Goal: Information Seeking & Learning: Learn about a topic

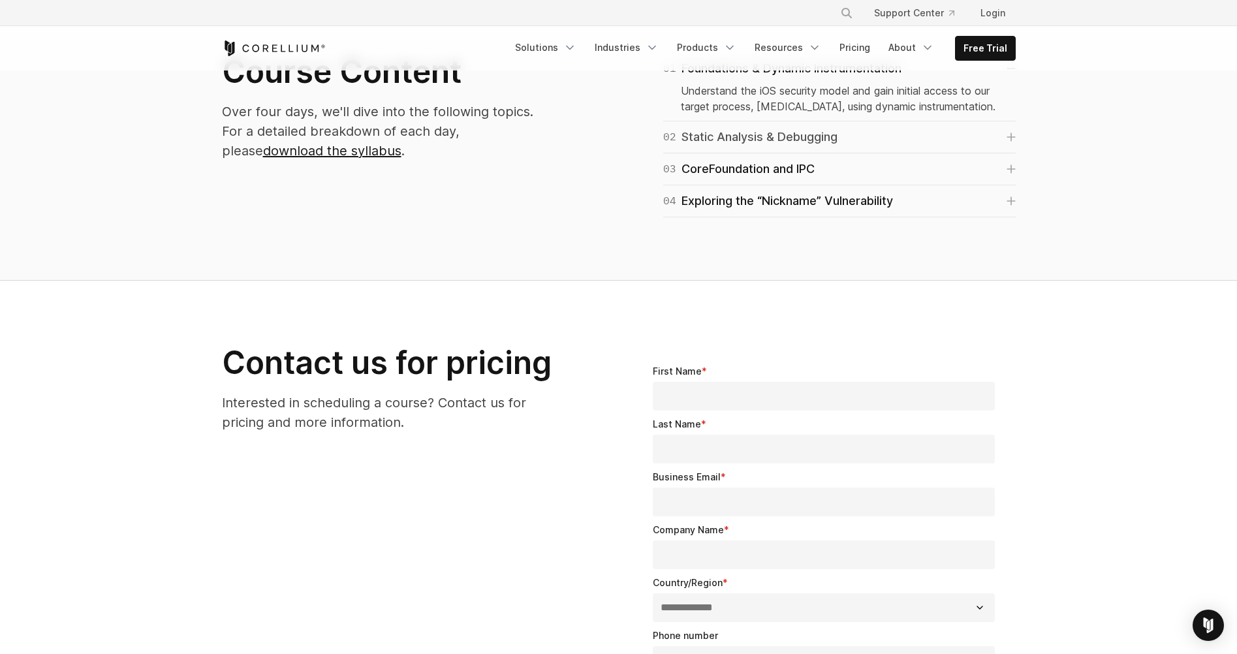
scroll to position [849, 0]
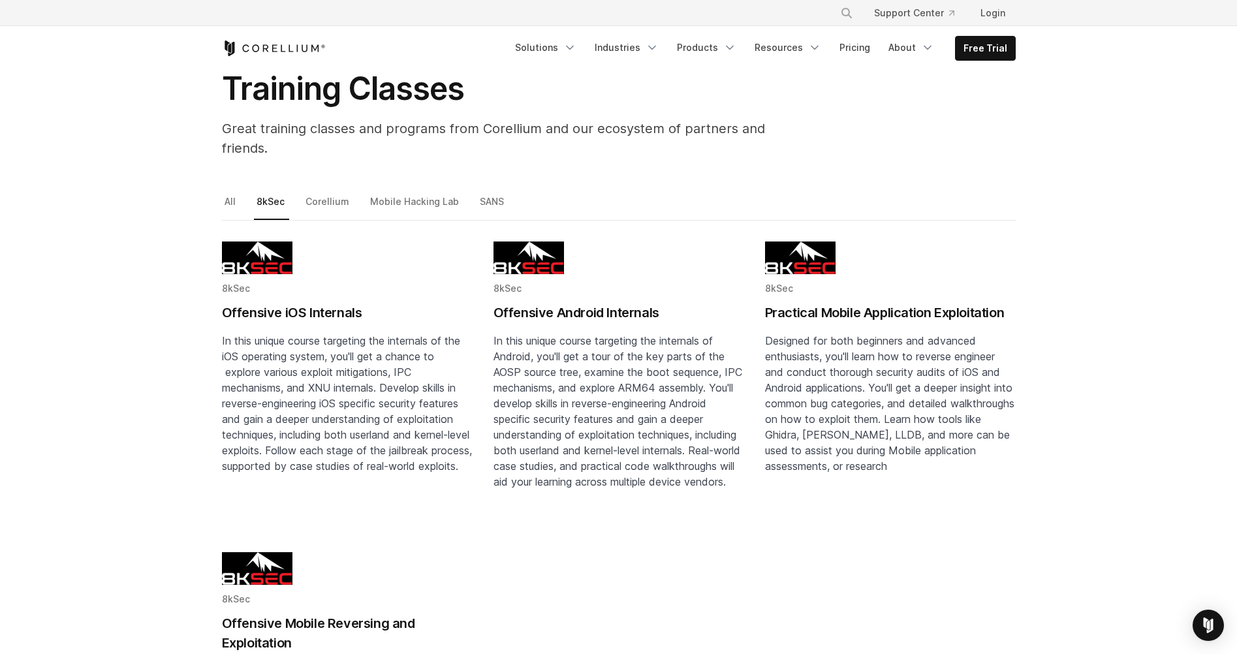
scroll to position [65, 0]
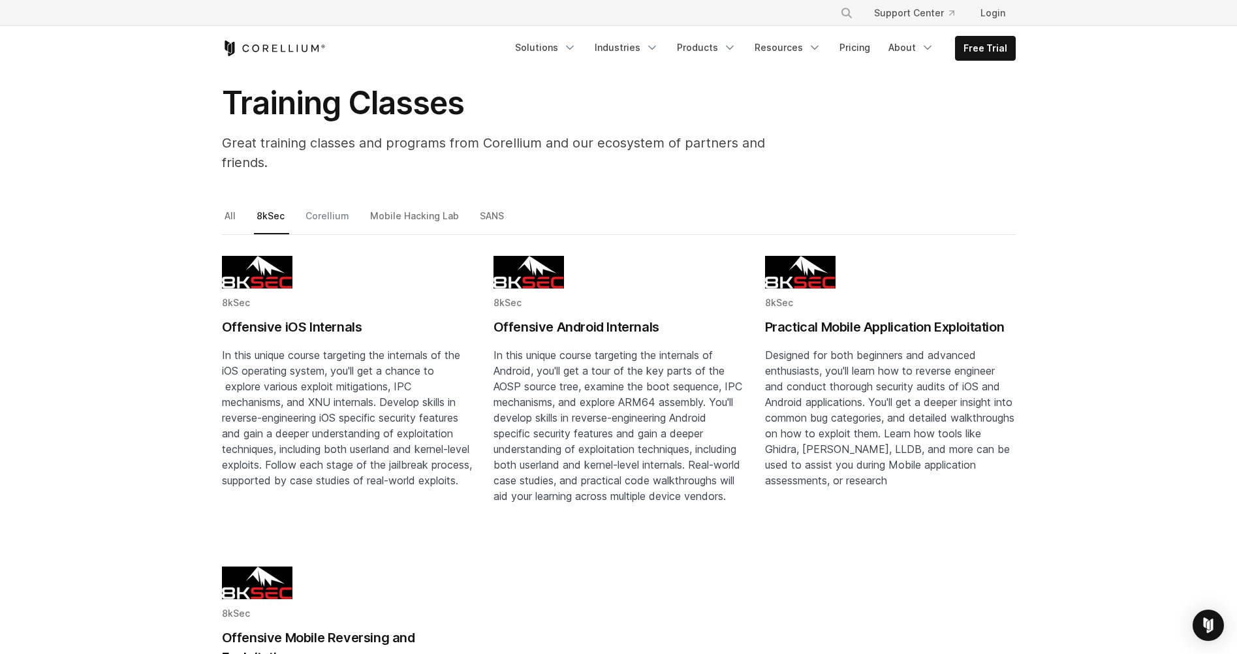
click at [328, 208] on link "Corellium" at bounding box center [328, 221] width 51 height 27
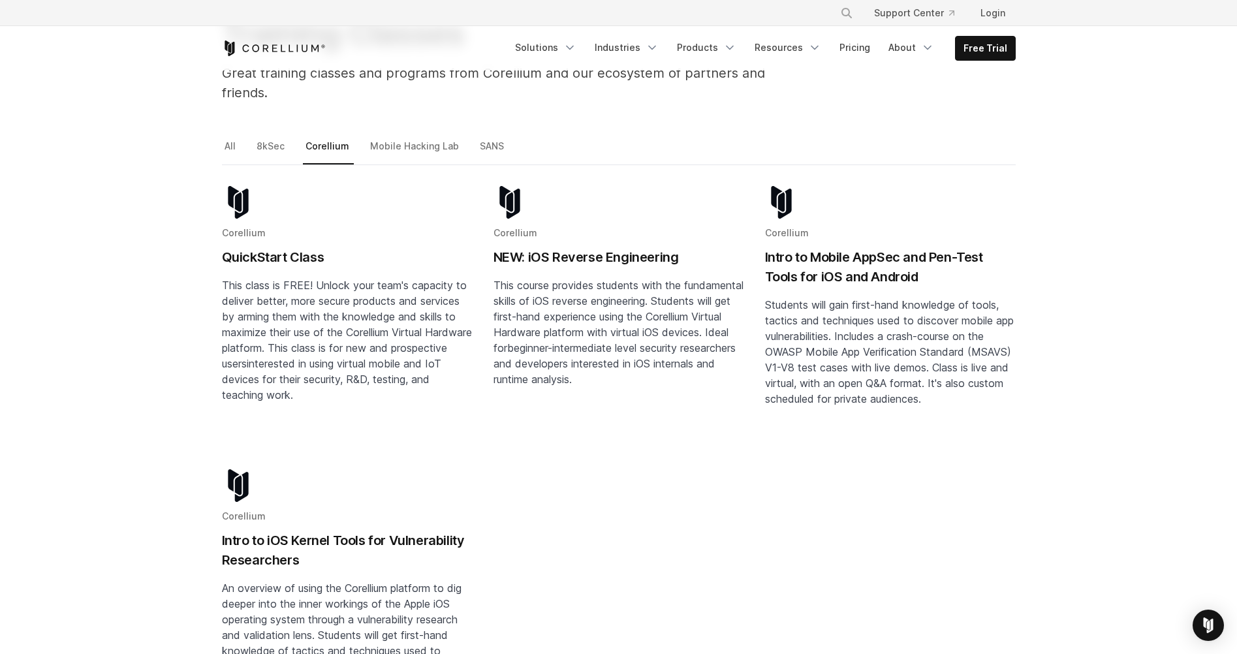
scroll to position [65, 0]
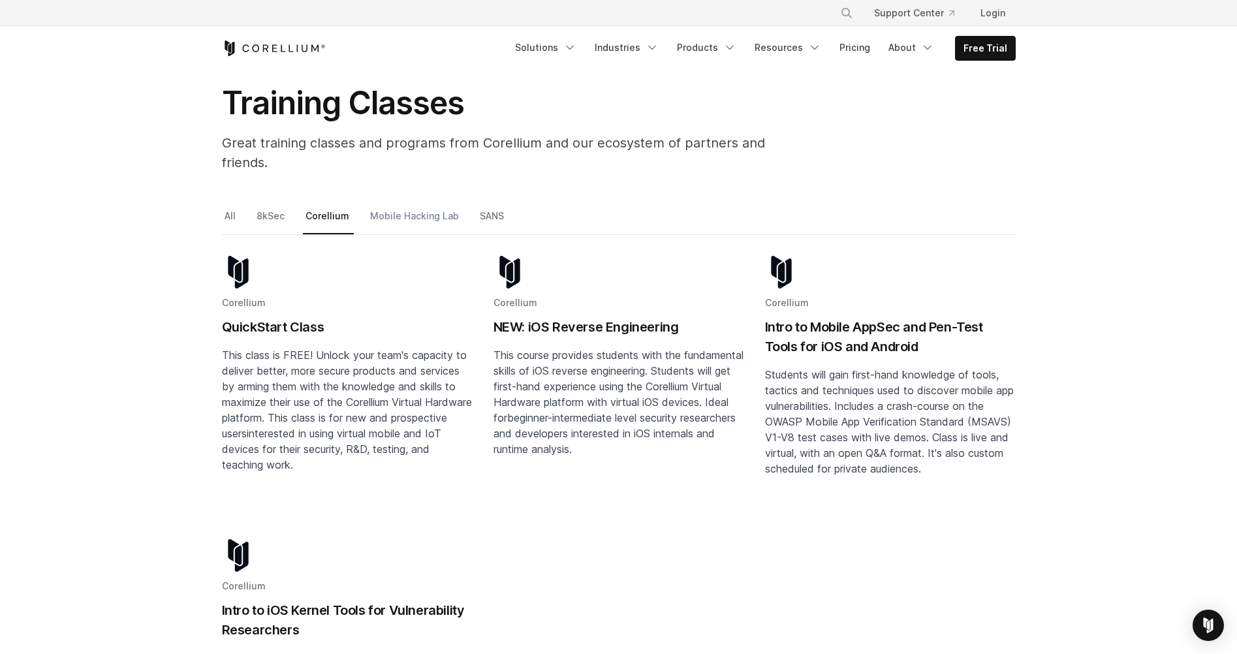
click at [400, 208] on link "Mobile Hacking Lab" at bounding box center [416, 221] width 96 height 27
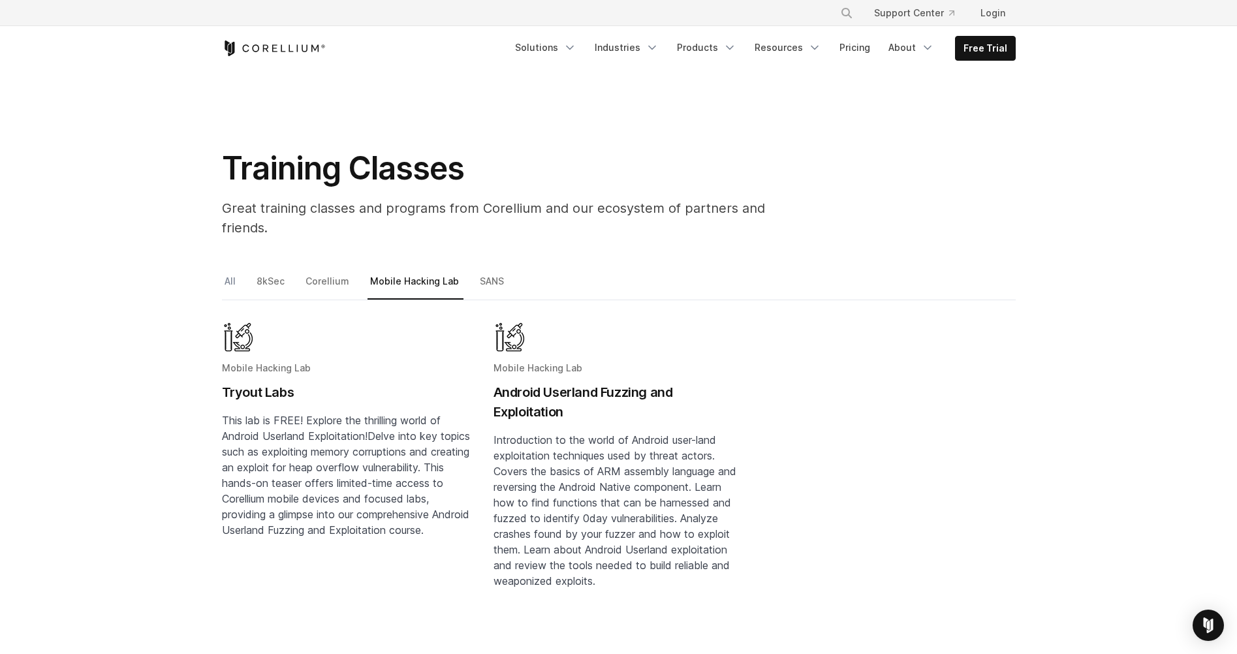
click at [223, 273] on link "All" at bounding box center [231, 286] width 18 height 27
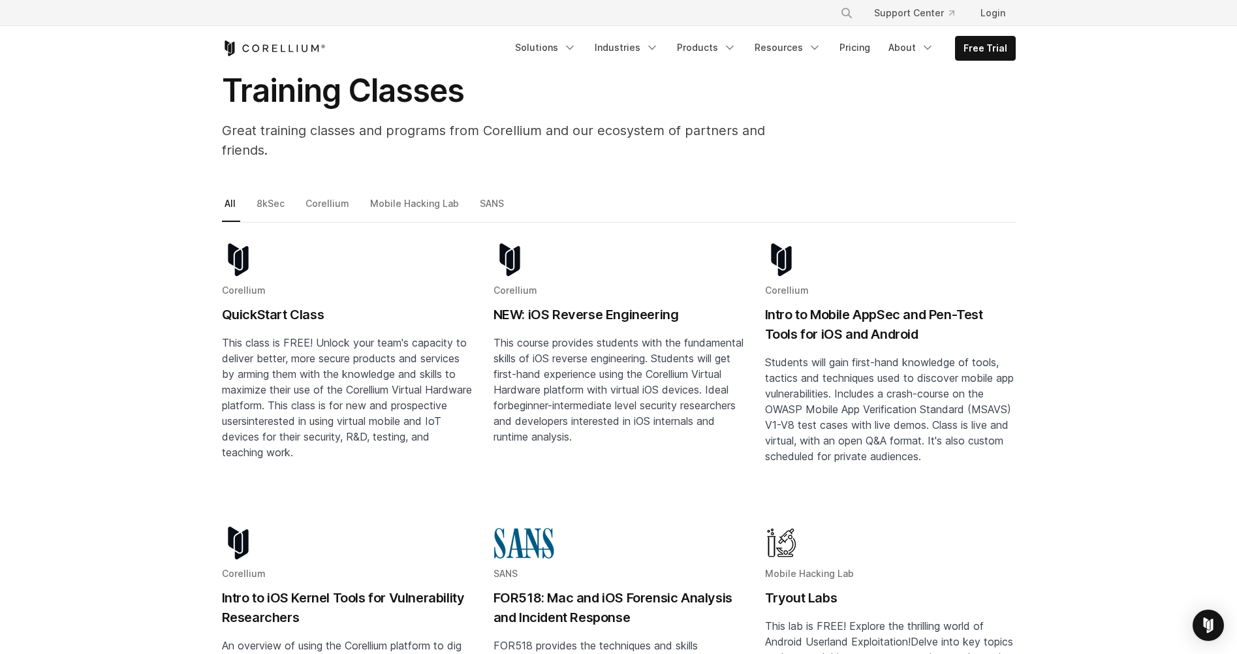
scroll to position [65, 0]
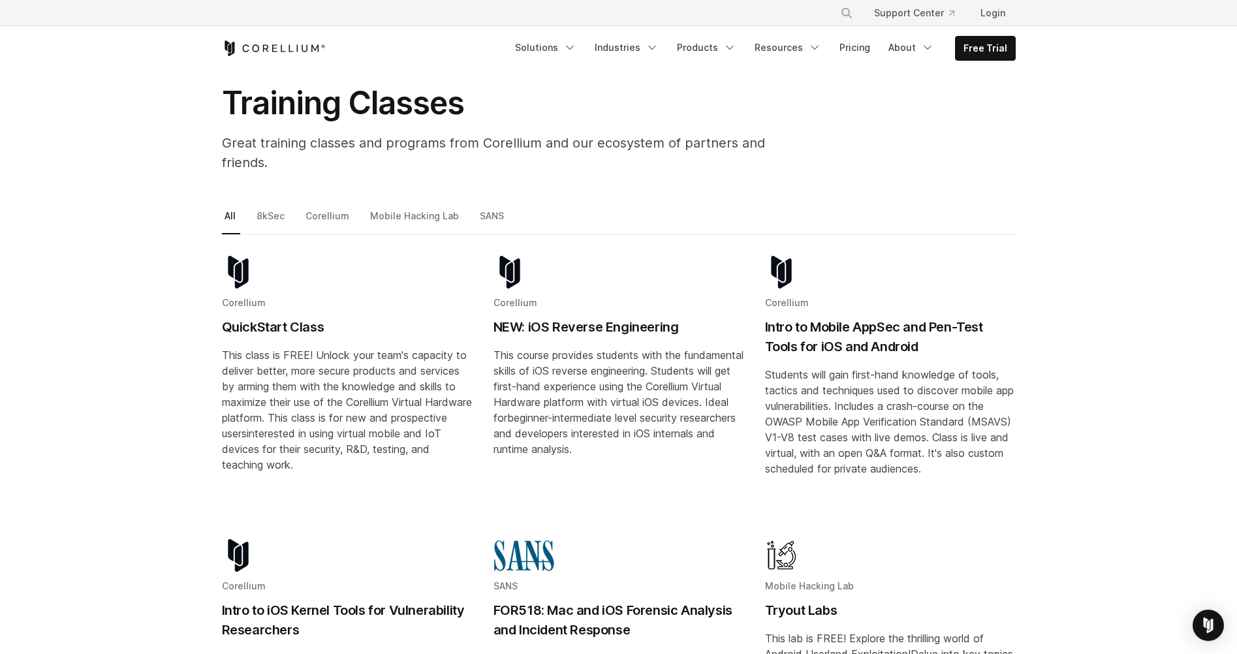
click at [578, 317] on h2 "NEW: iOS Reverse Engineering" at bounding box center [619, 327] width 251 height 20
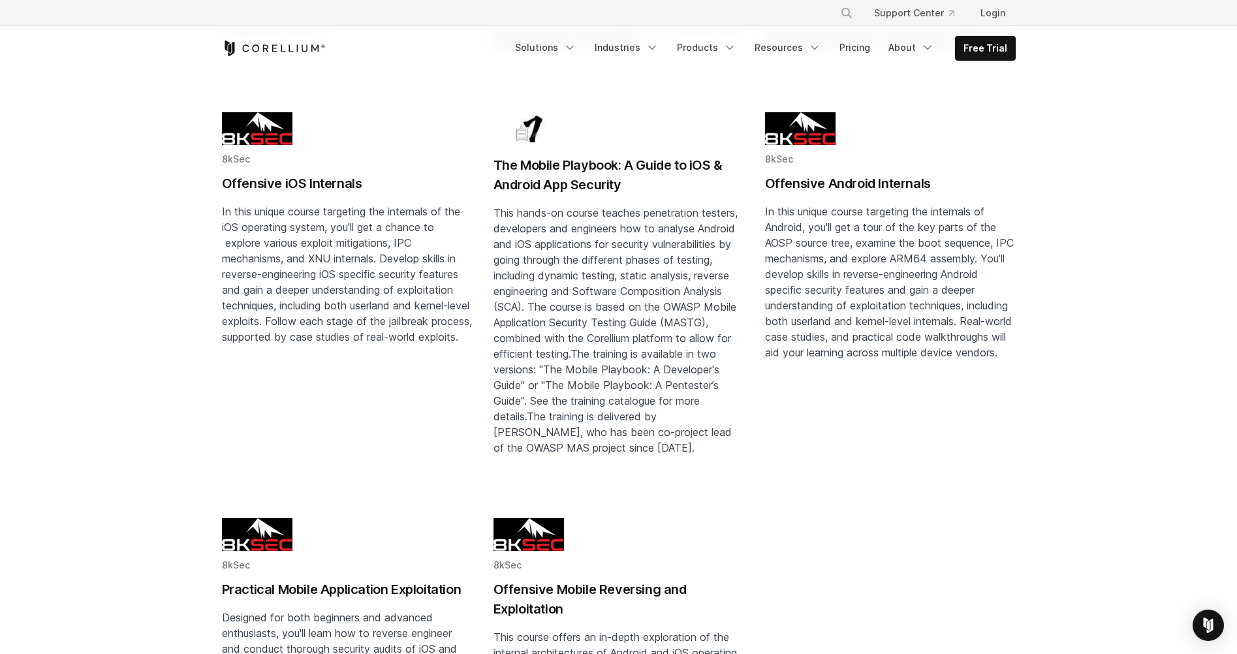
scroll to position [1110, 0]
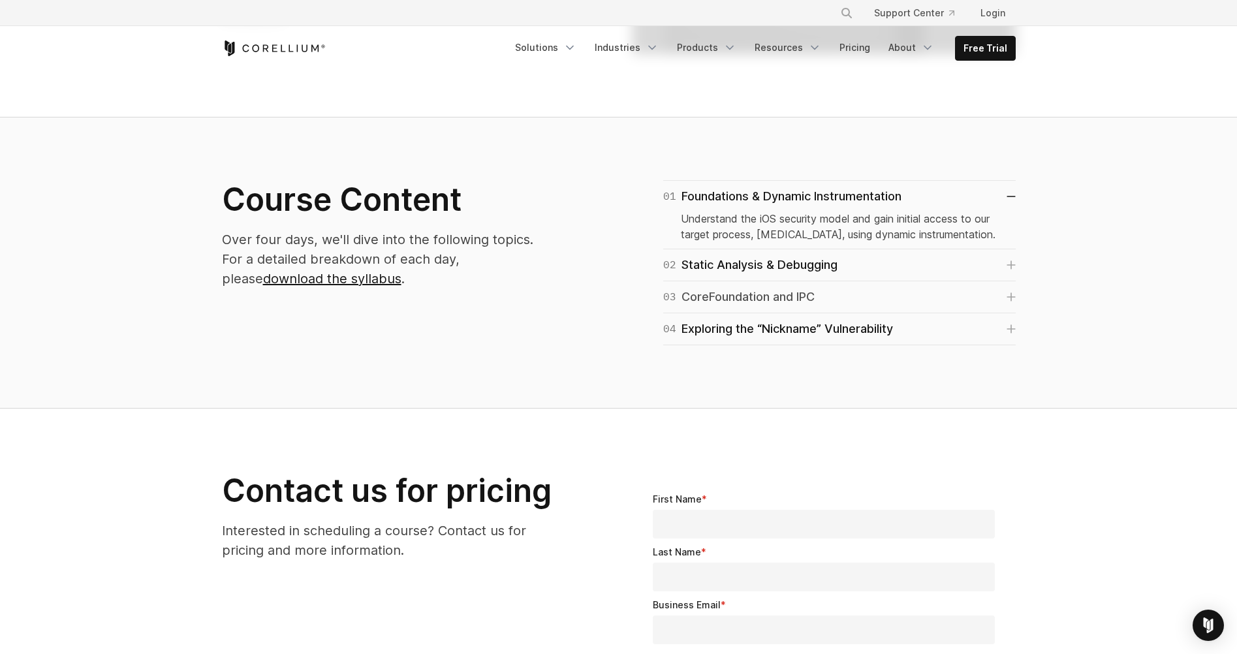
scroll to position [718, 0]
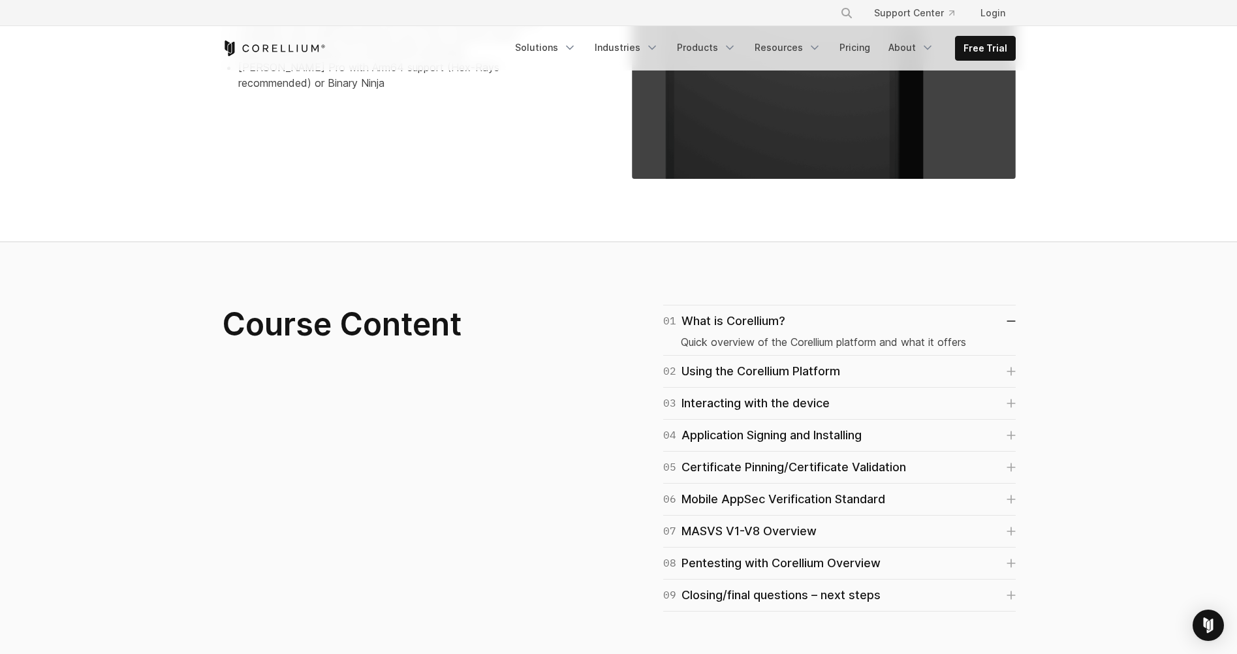
scroll to position [718, 0]
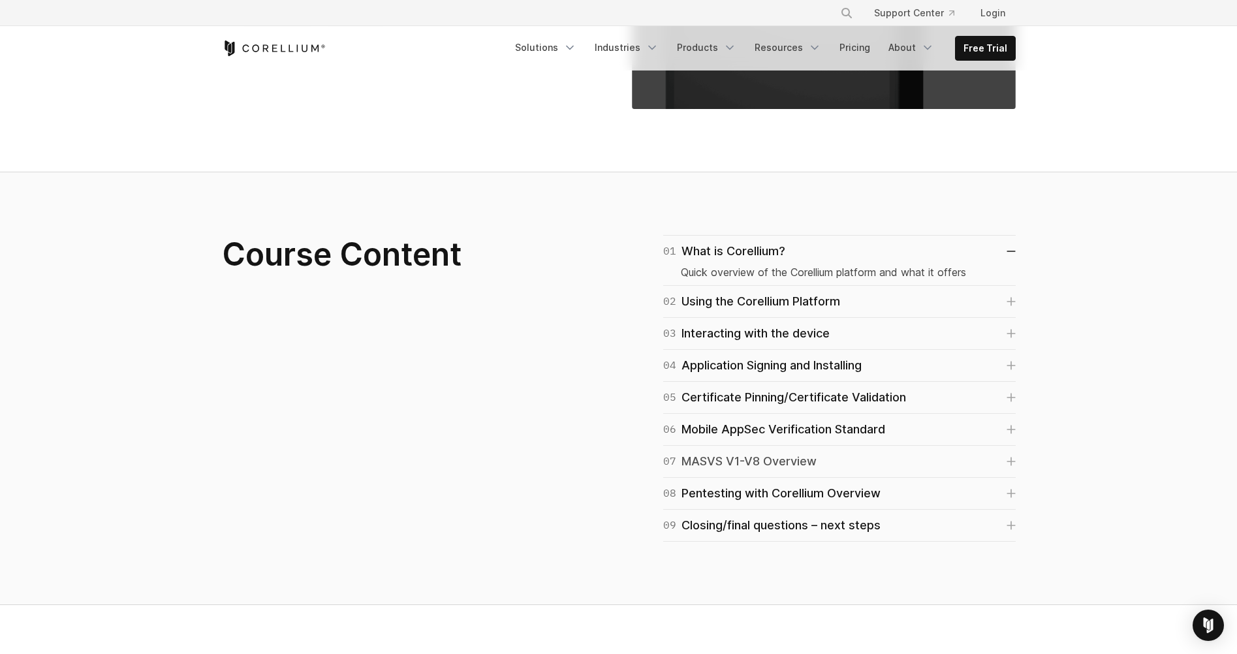
click at [1008, 462] on icon at bounding box center [1011, 461] width 9 height 9
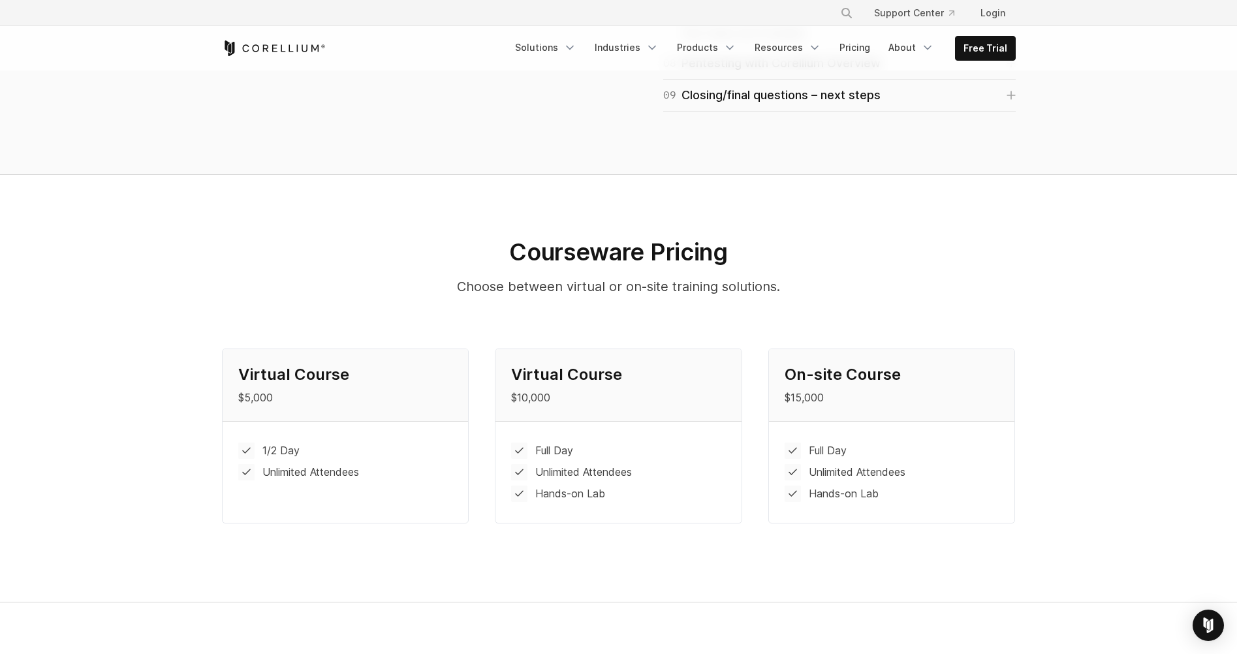
scroll to position [1175, 0]
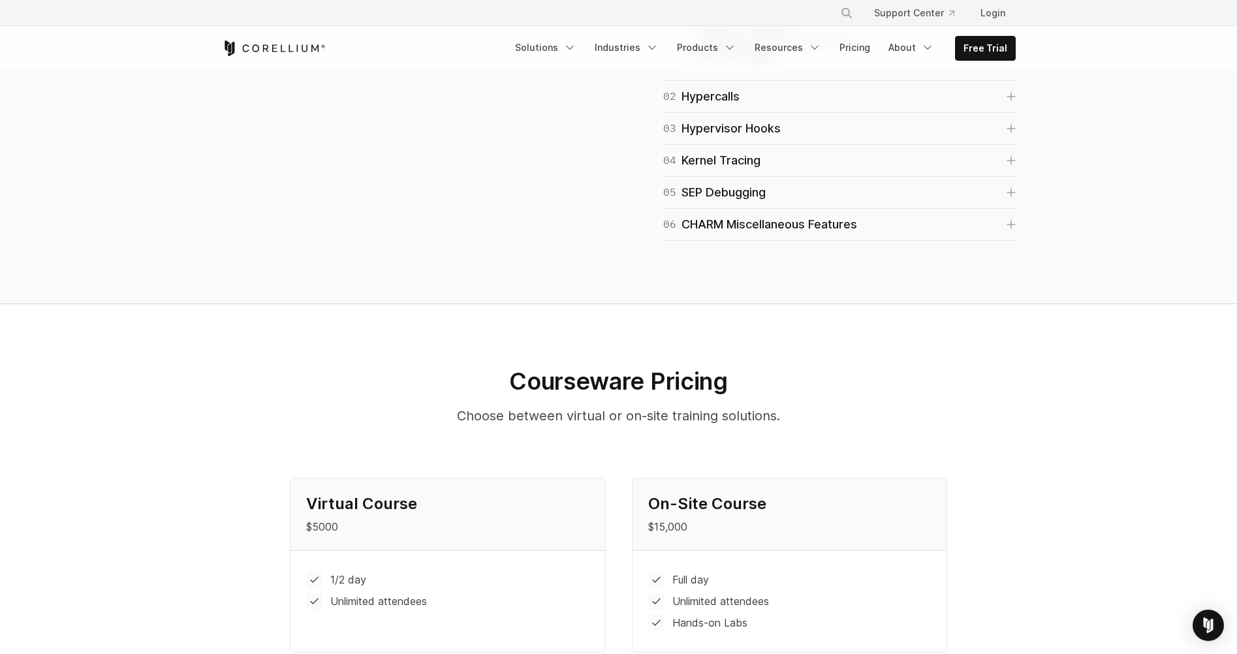
scroll to position [1175, 0]
